Goal: Use online tool/utility: Utilize a website feature to perform a specific function

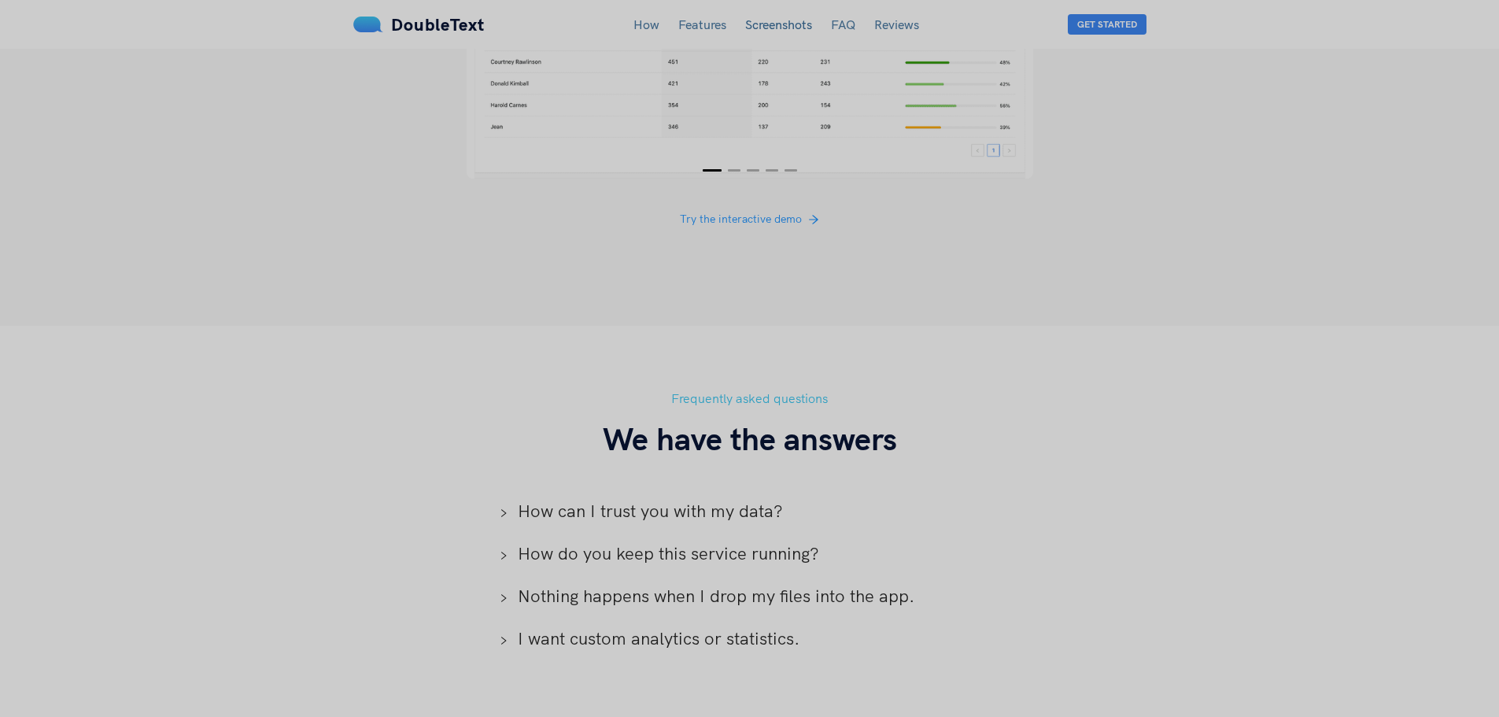
scroll to position [3173, 0]
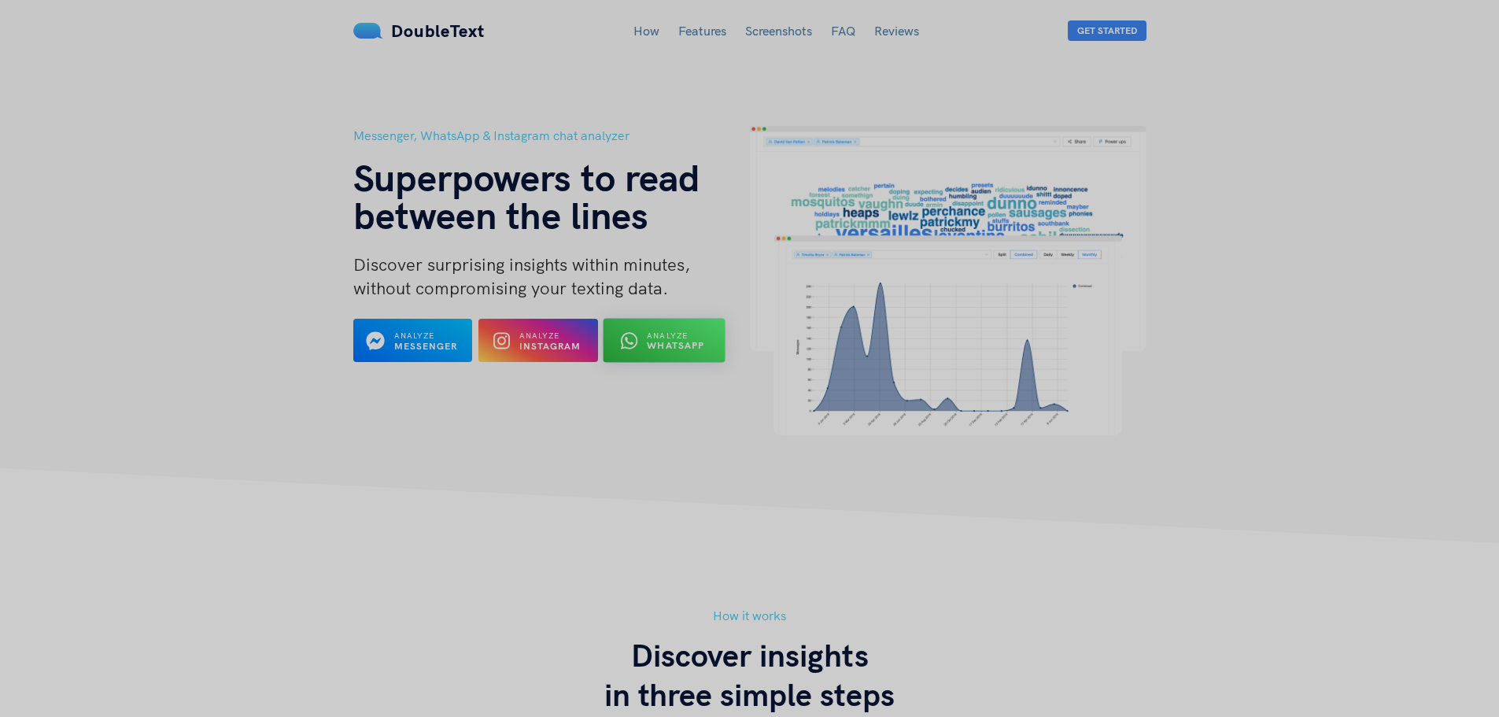
click at [645, 337] on div "Analyze WhatsApp" at bounding box center [665, 340] width 66 height 24
